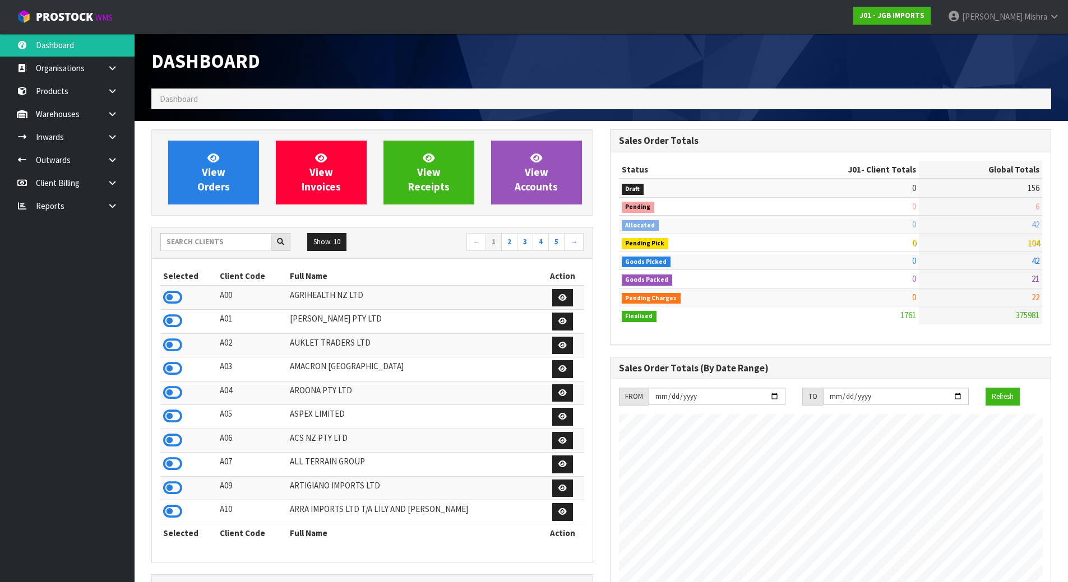
scroll to position [686, 458]
click at [1023, 21] on span at bounding box center [1023, 16] width 2 height 11
click at [1030, 48] on link "Logout" at bounding box center [1023, 44] width 89 height 15
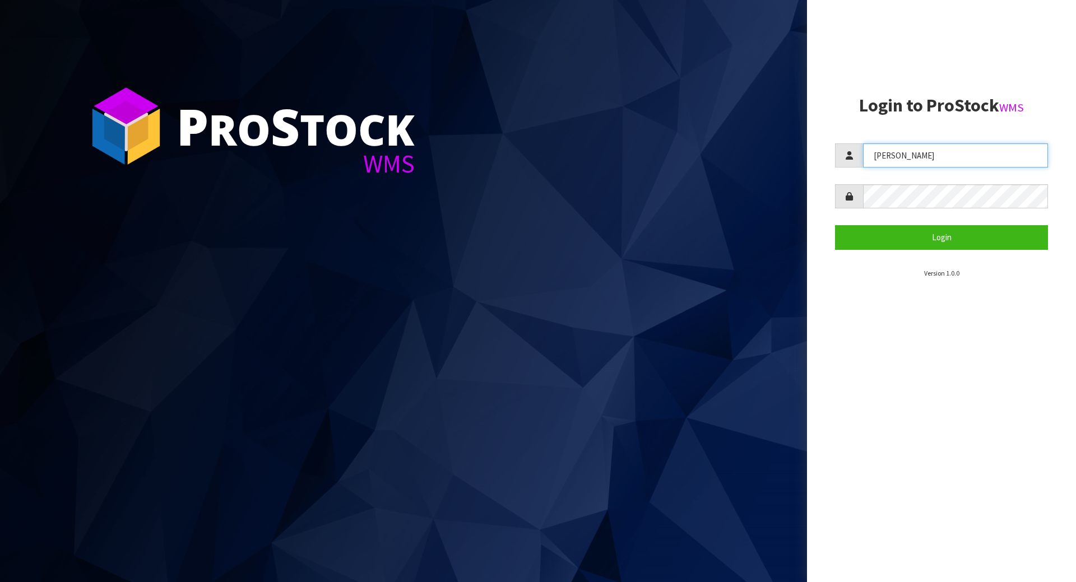
click at [961, 150] on input "[PERSON_NAME]" at bounding box center [955, 155] width 185 height 24
type input "Talia"
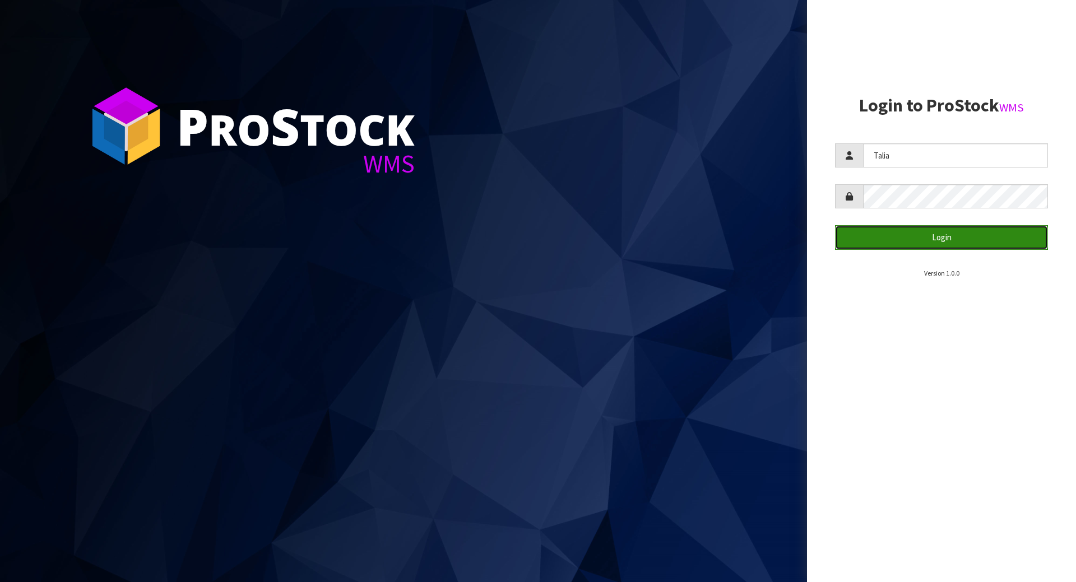
click at [951, 247] on button "Login" at bounding box center [941, 237] width 213 height 24
